Goal: Transaction & Acquisition: Purchase product/service

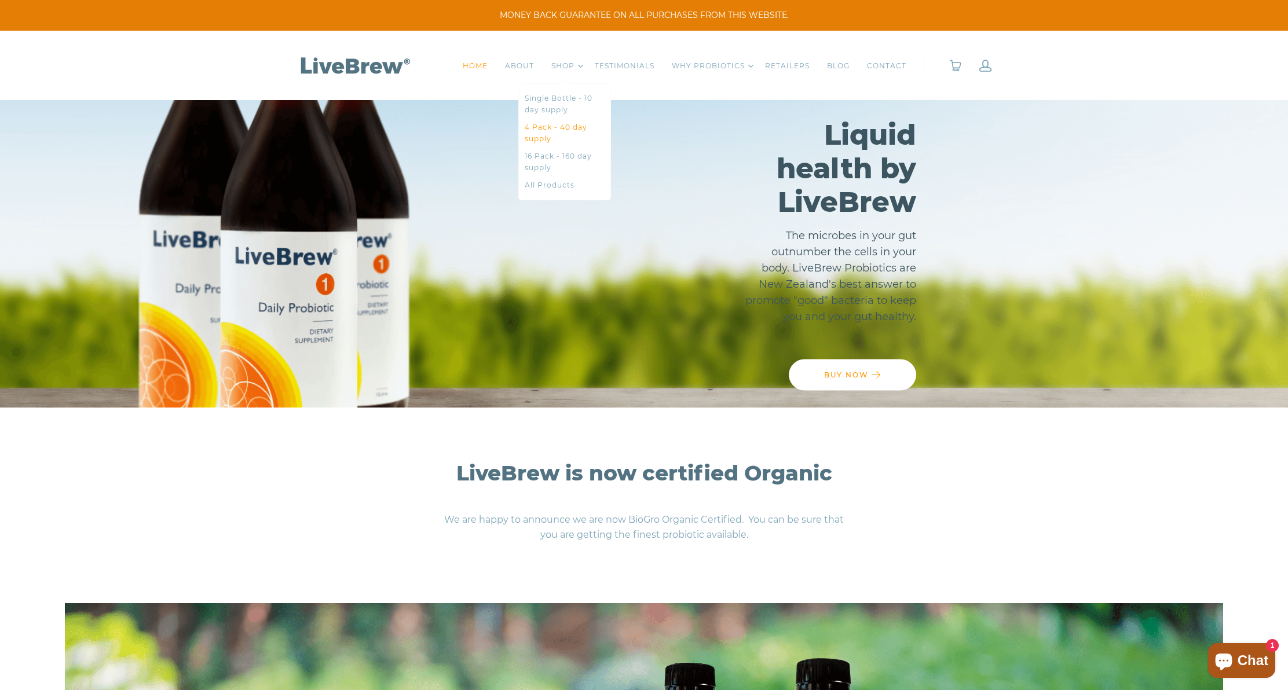
click at [553, 127] on link "4 Pack - 40 day supply" at bounding box center [565, 133] width 80 height 23
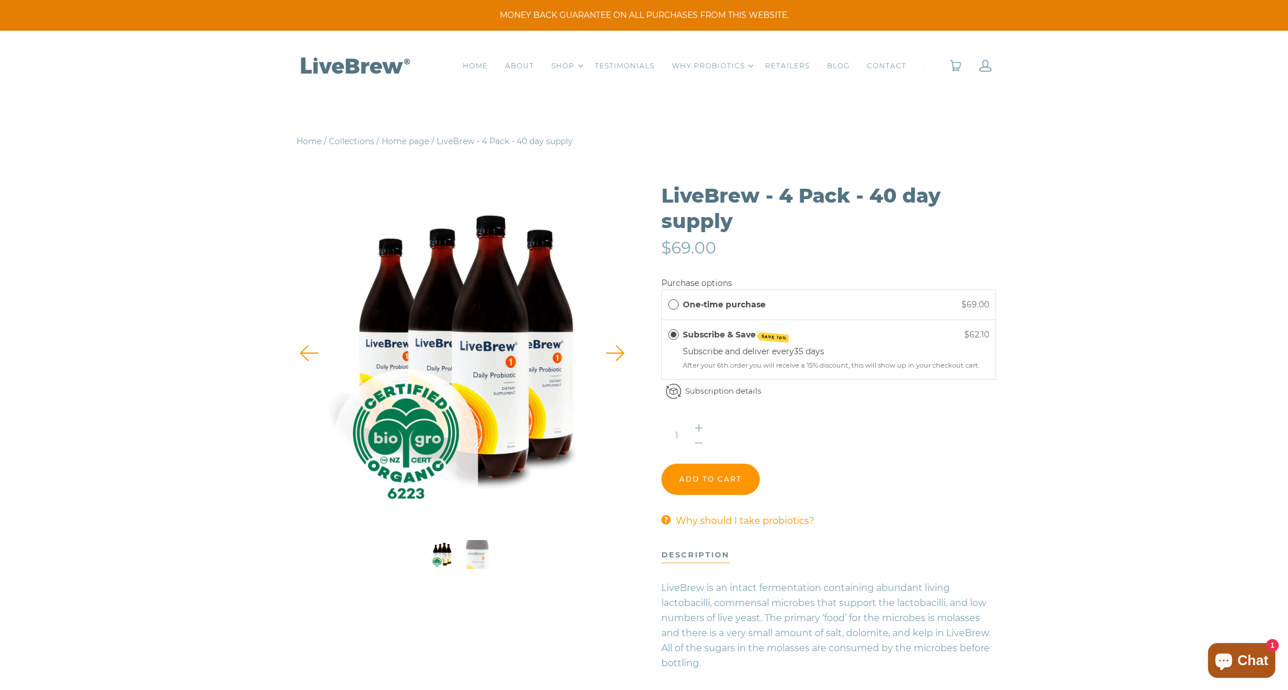
drag, startPoint x: 674, startPoint y: 304, endPoint x: 682, endPoint y: 317, distance: 15.6
click at [674, 303] on span "One-time purchase" at bounding box center [673, 304] width 10 height 10
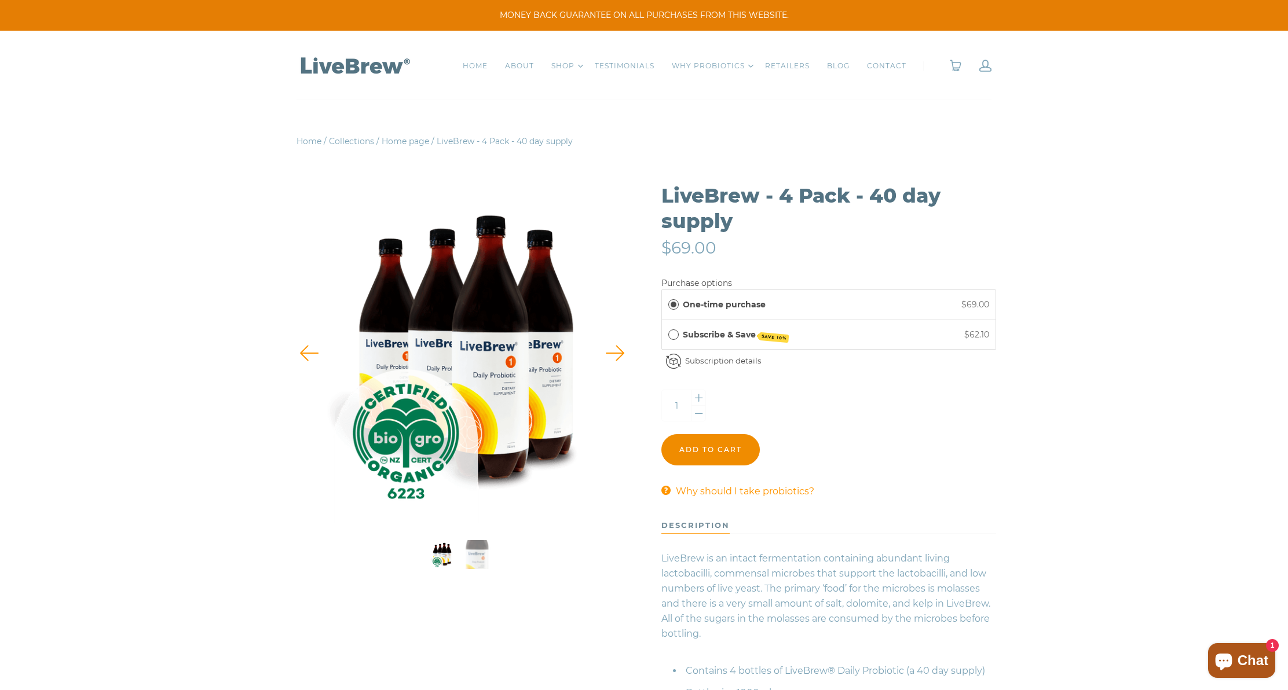
click at [707, 445] on input "Add to cart" at bounding box center [710, 449] width 98 height 31
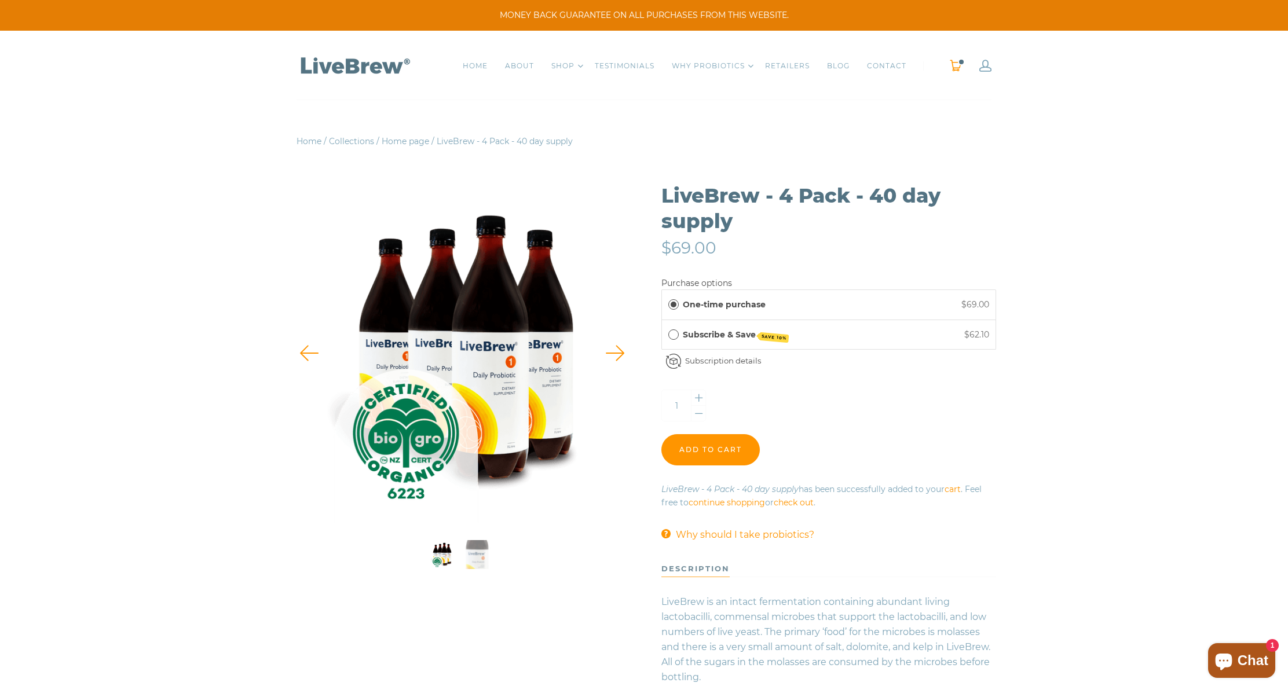
click at [953, 64] on link "0" at bounding box center [955, 66] width 13 height 12
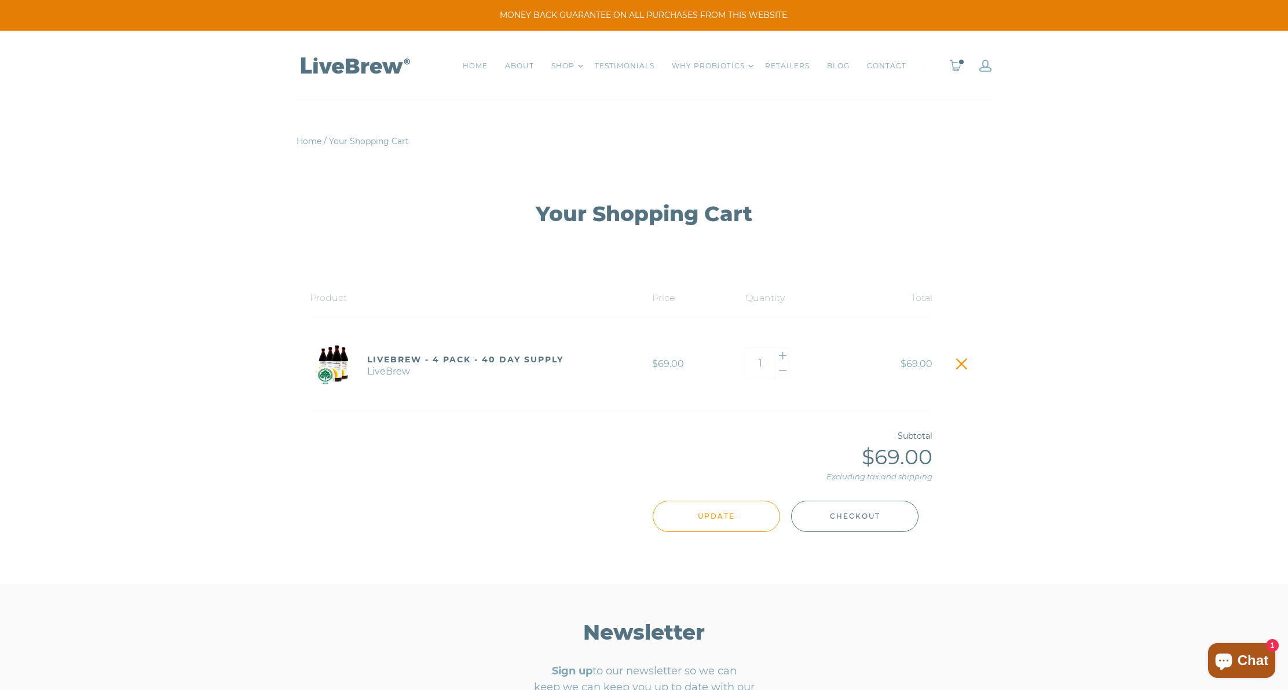
click at [875, 516] on span "Checkout" at bounding box center [855, 516] width 50 height 13
click at [981, 65] on link at bounding box center [985, 66] width 12 height 12
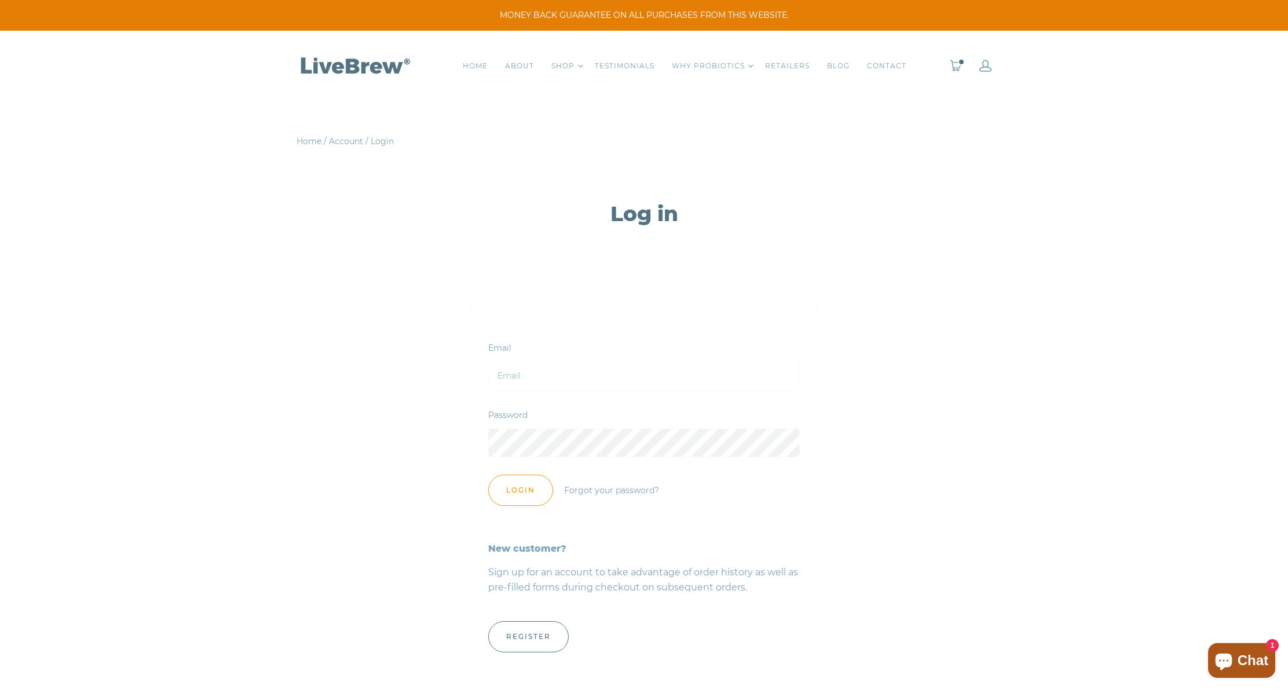
type input "[PERSON_NAME][EMAIL_ADDRESS][DOMAIN_NAME]"
click at [520, 490] on input "Login" at bounding box center [520, 490] width 65 height 31
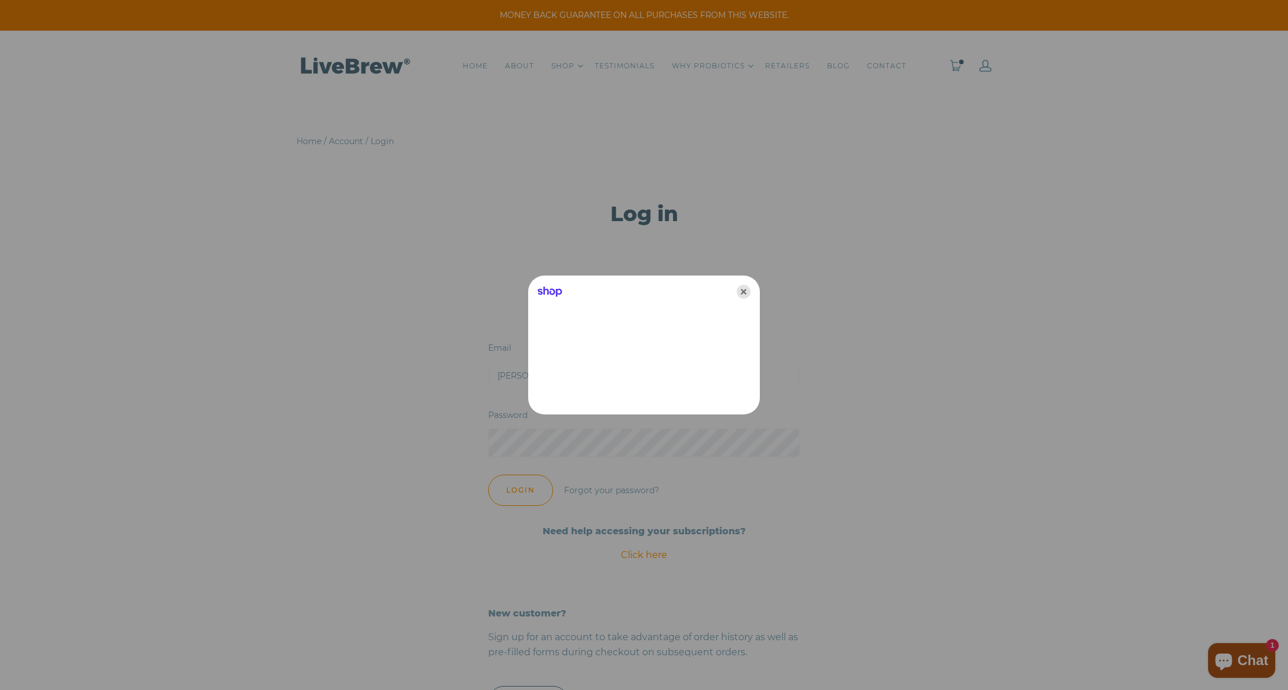
click at [743, 290] on icon "Close" at bounding box center [744, 292] width 14 height 14
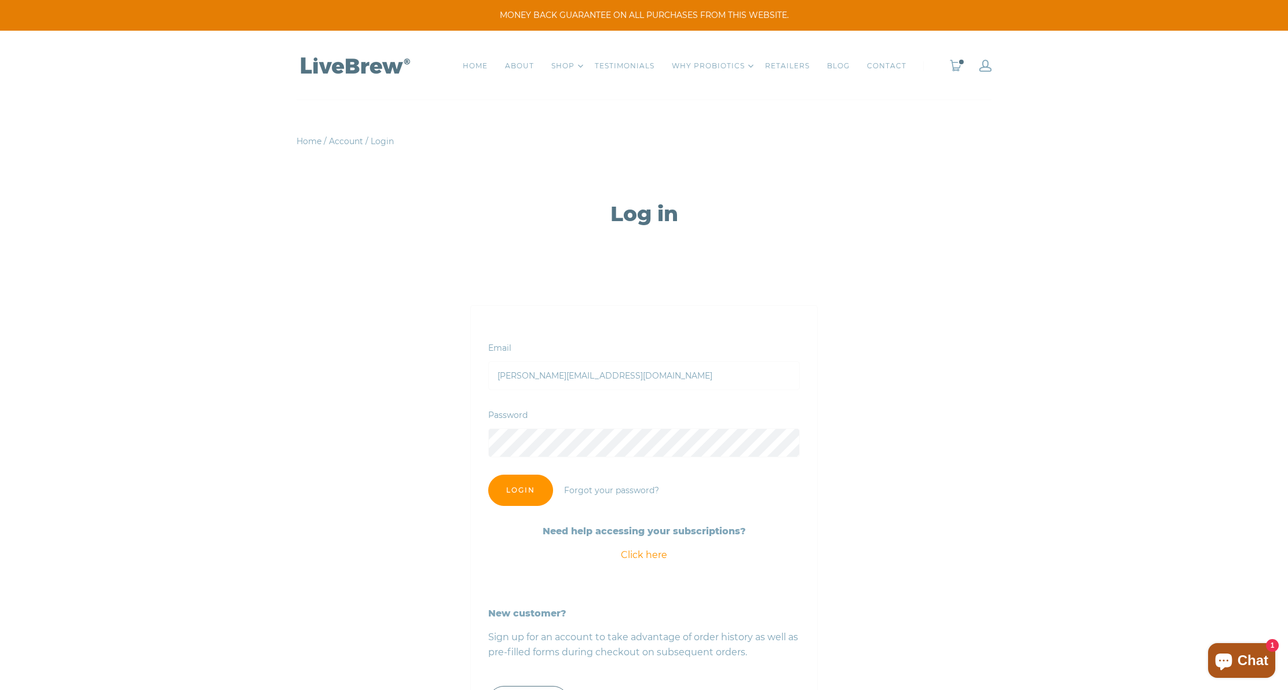
click at [525, 491] on input "Login" at bounding box center [520, 490] width 65 height 31
